Goal: Find specific page/section: Find specific page/section

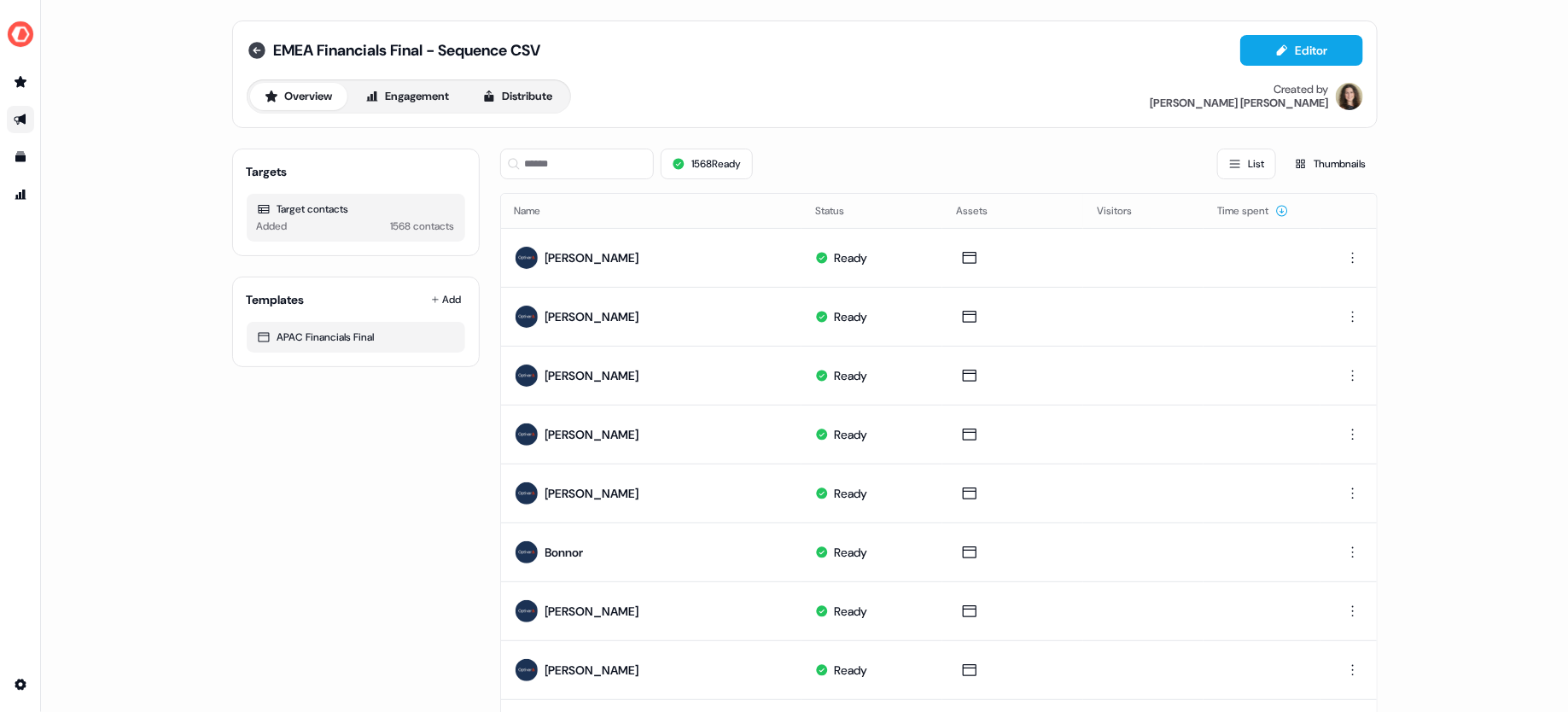
click at [254, 45] on icon at bounding box center [257, 51] width 17 height 17
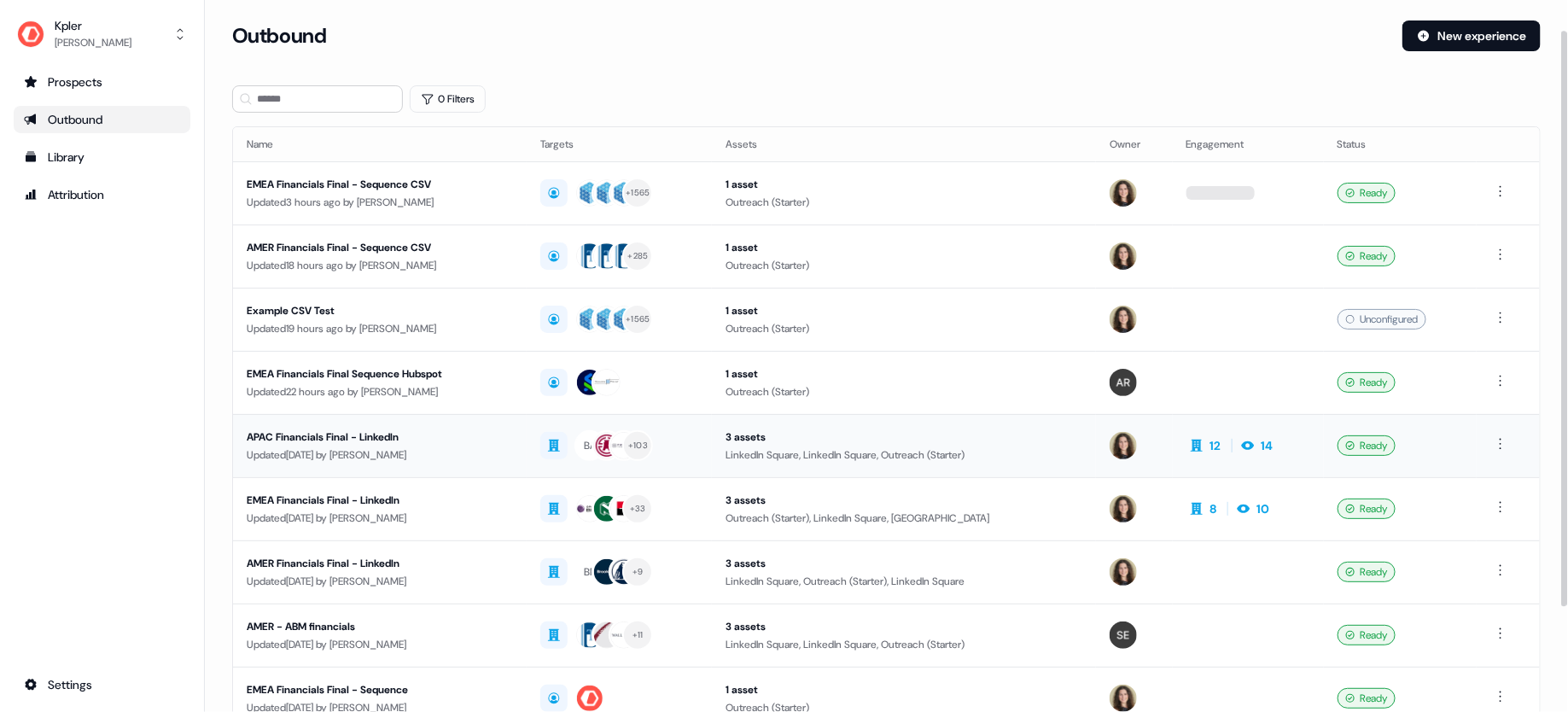
scroll to position [141, 0]
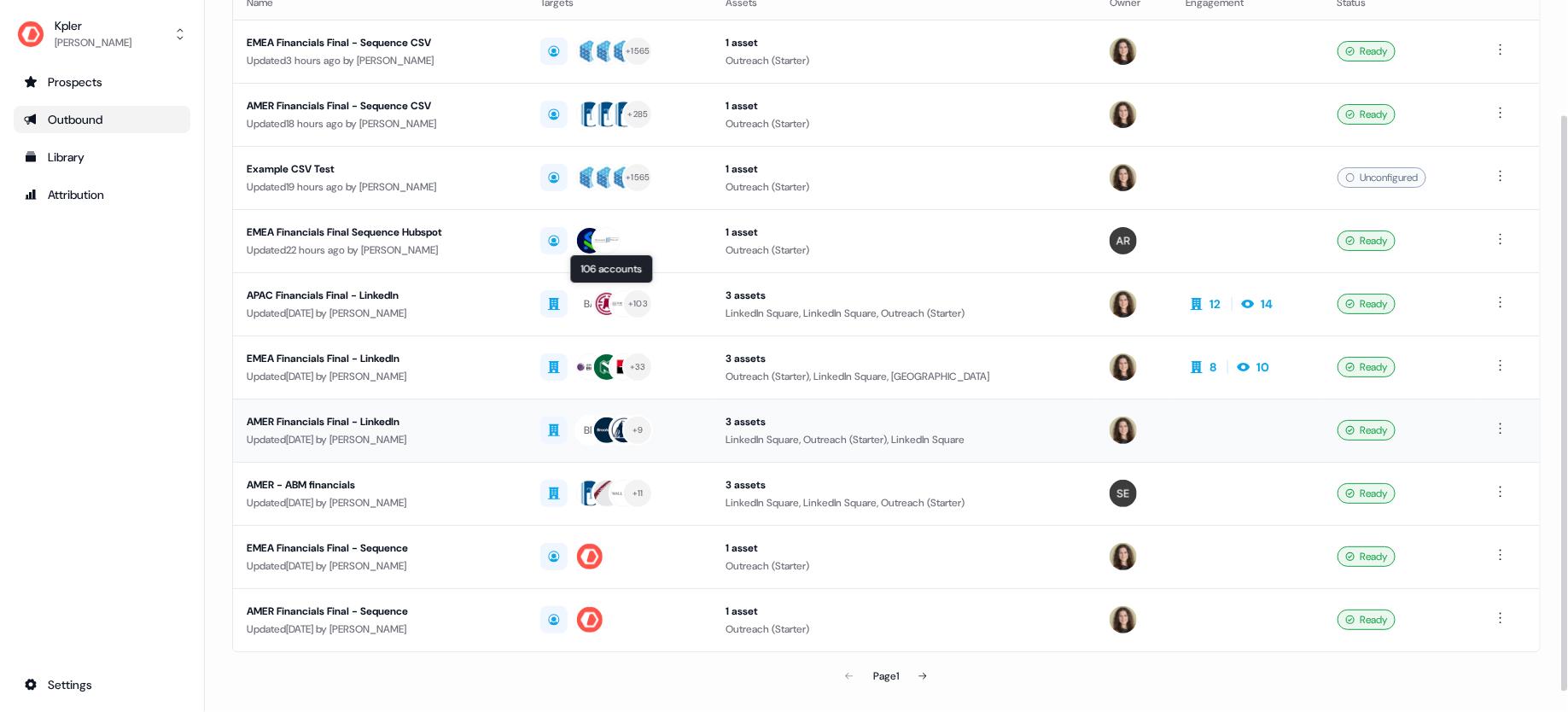
click at [497, 374] on div "Updated [DATE] by [PERSON_NAME]" at bounding box center [379, 377] width 266 height 17
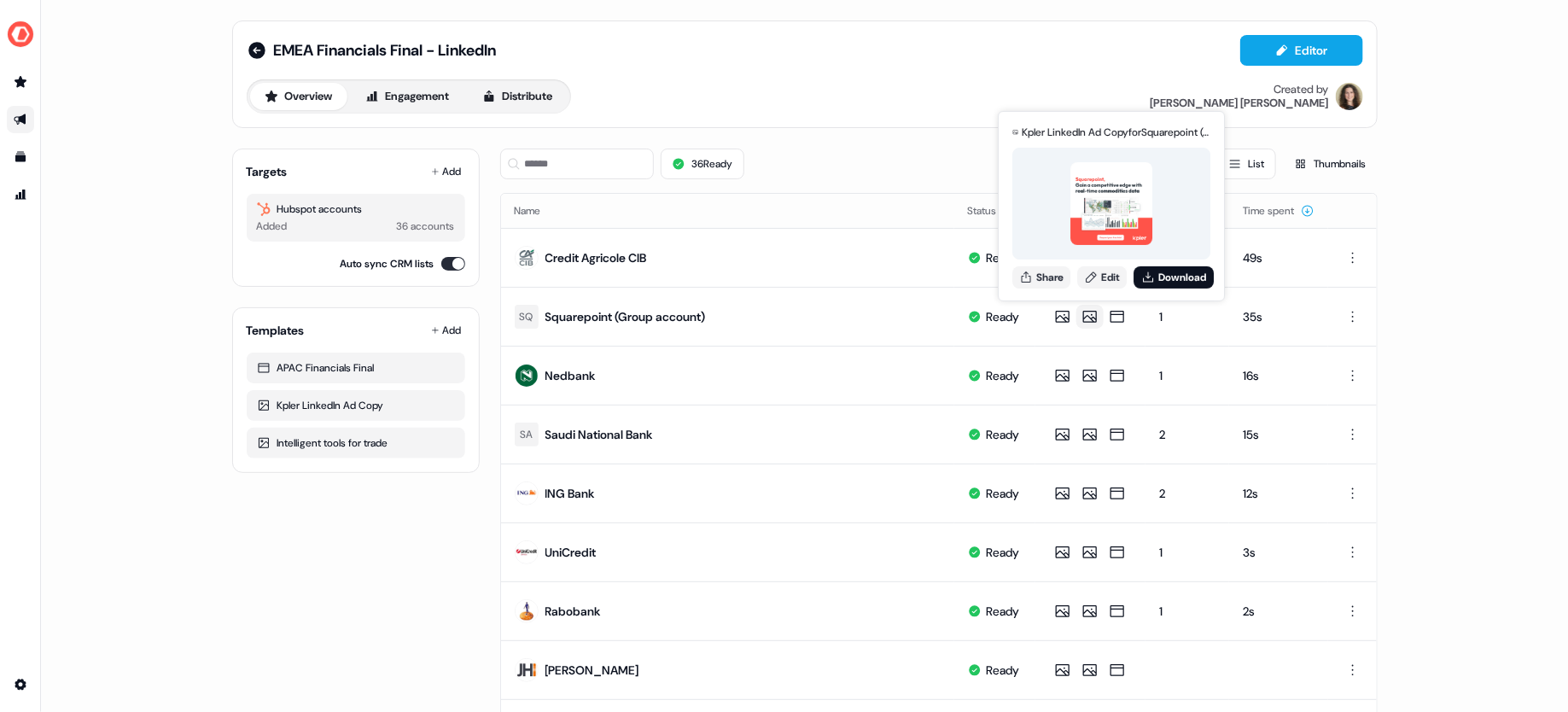
click at [1485, 159] on div "EMEA Financials Final - LinkedIn Editor Overview Engagement Distribute Created …" at bounding box center [804, 356] width 1527 height 712
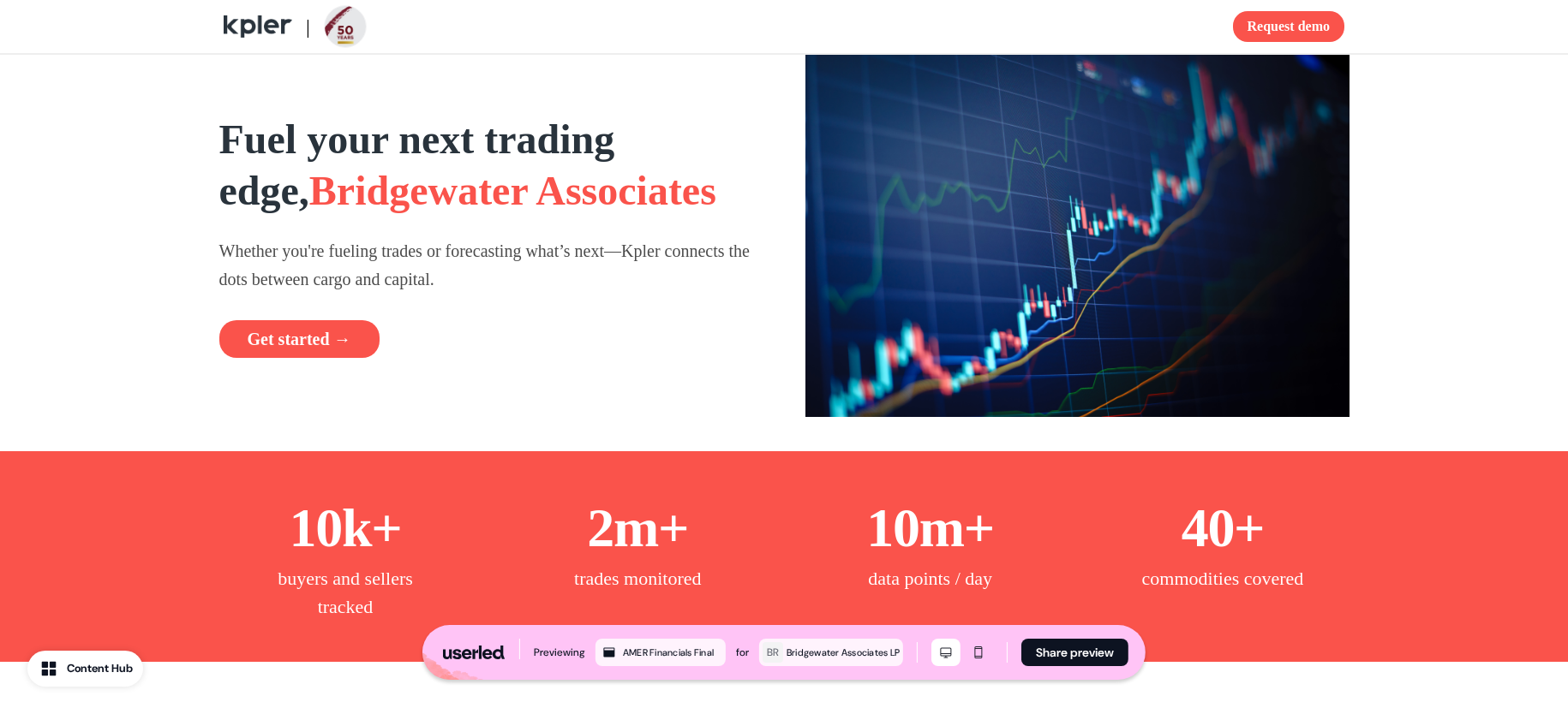
scroll to position [604, 0]
